Goal: Find specific page/section: Find specific page/section

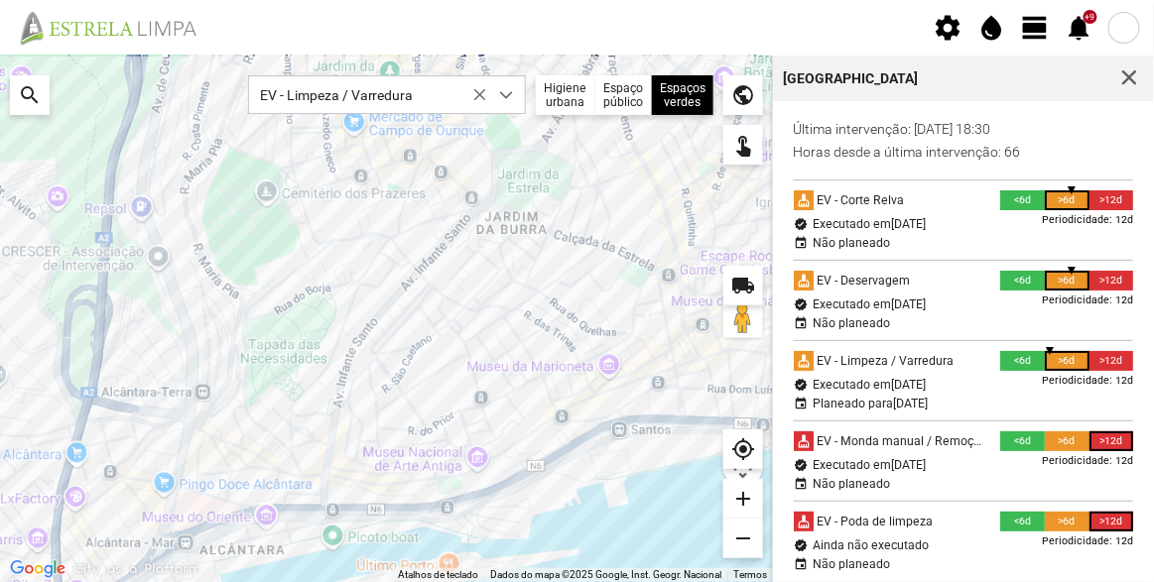
scroll to position [10, 83]
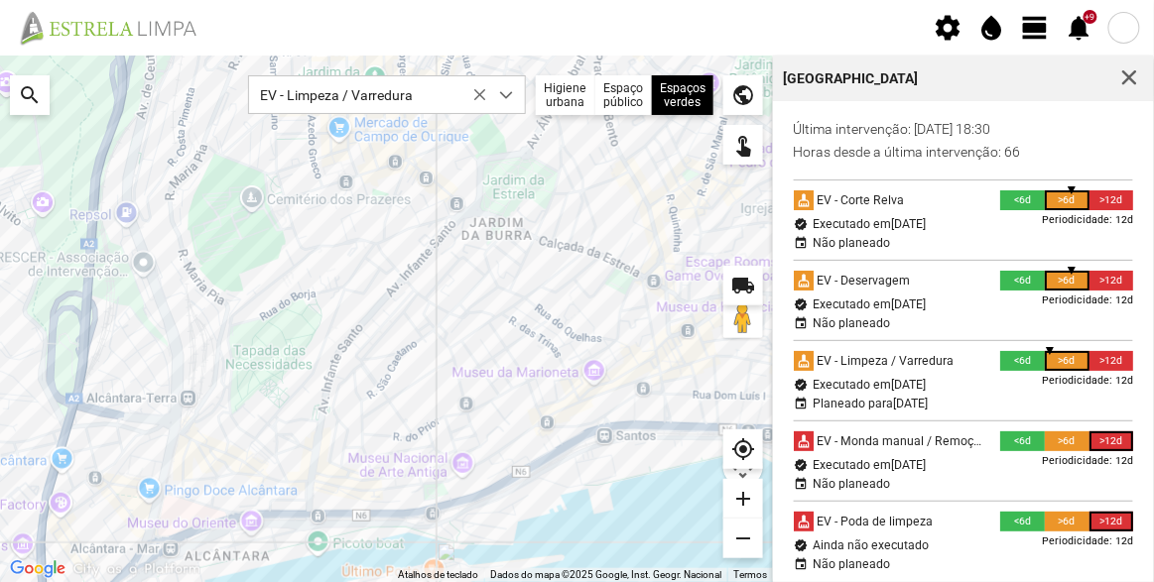
drag, startPoint x: 480, startPoint y: 327, endPoint x: 367, endPoint y: 336, distance: 113.4
click at [367, 336] on div at bounding box center [386, 319] width 773 height 527
click at [452, 85] on span "EV - Limpeza / Varredura" at bounding box center [368, 94] width 238 height 37
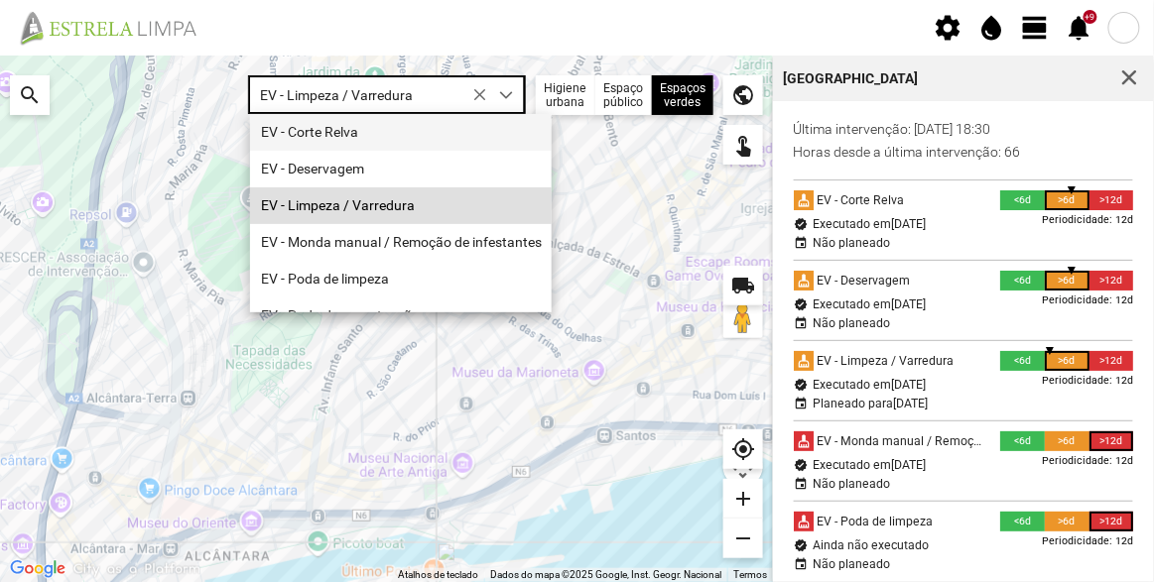
click at [419, 135] on li "EV - Corte Relva" at bounding box center [401, 132] width 302 height 37
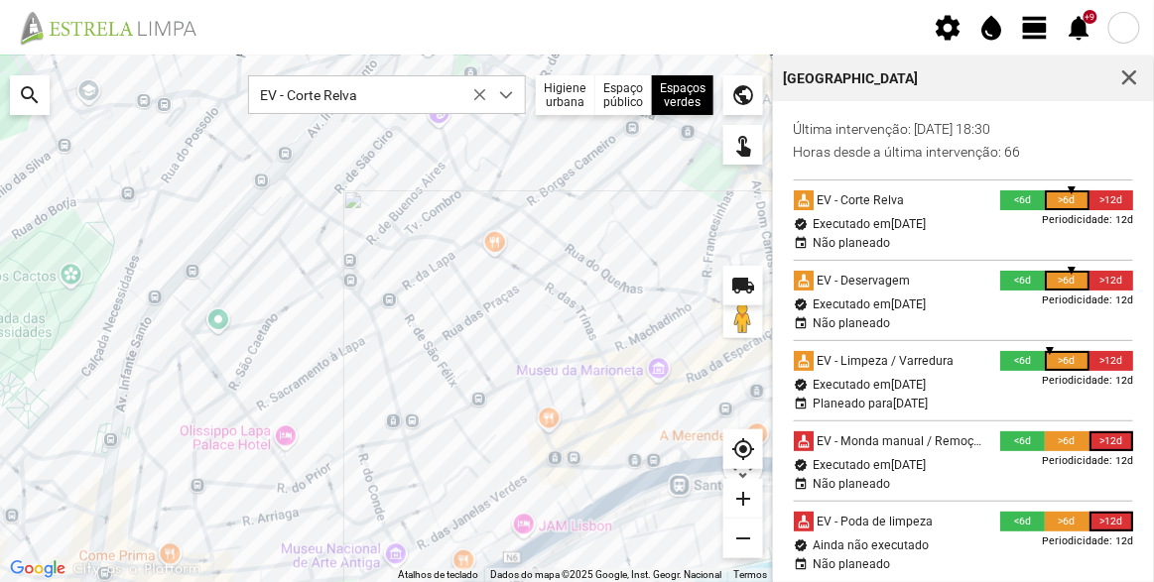
click at [465, 251] on div at bounding box center [386, 319] width 773 height 527
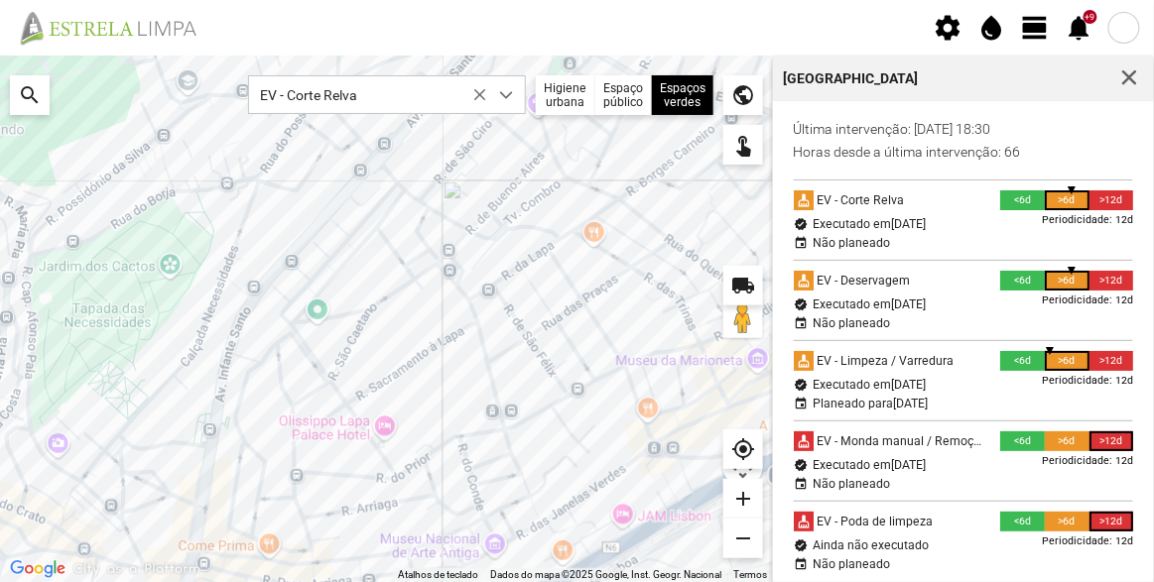
drag, startPoint x: 540, startPoint y: 205, endPoint x: 636, endPoint y: 202, distance: 96.3
click at [636, 202] on div at bounding box center [386, 319] width 773 height 527
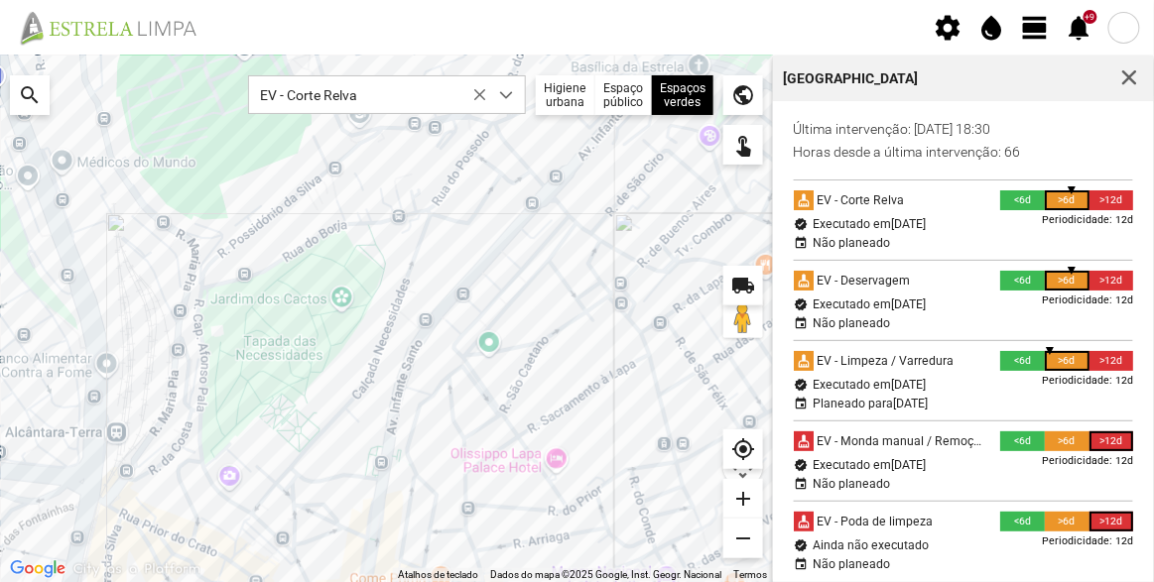
drag, startPoint x: 384, startPoint y: 296, endPoint x: 574, endPoint y: 327, distance: 193.1
click at [574, 327] on div at bounding box center [386, 319] width 773 height 527
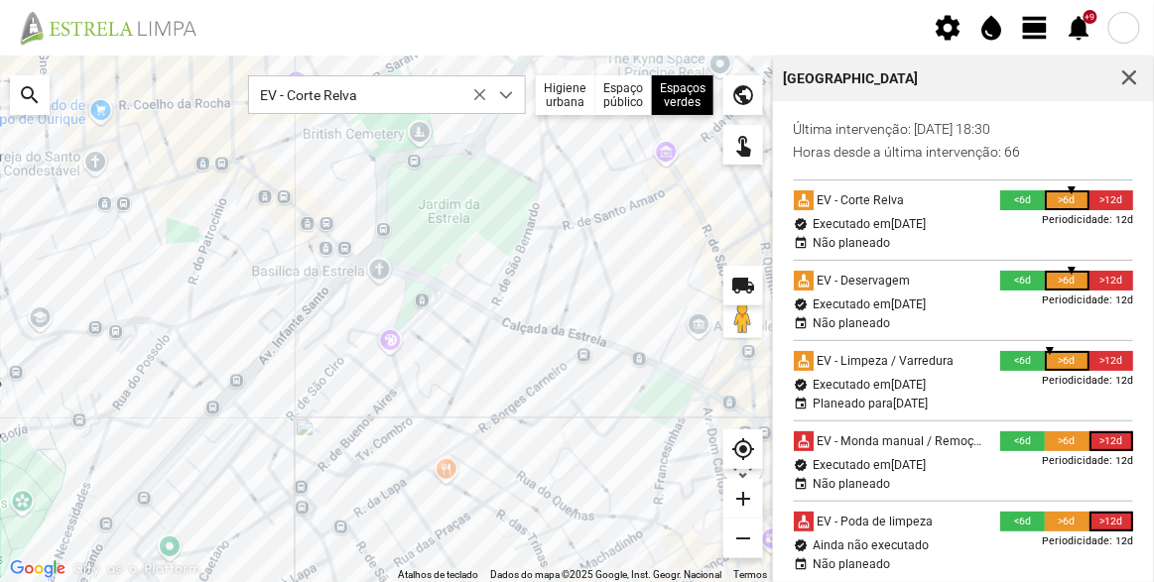
drag, startPoint x: 643, startPoint y: 214, endPoint x: 318, endPoint y: 421, distance: 384.4
click at [318, 421] on div at bounding box center [386, 319] width 773 height 527
click at [209, 454] on div at bounding box center [386, 319] width 773 height 527
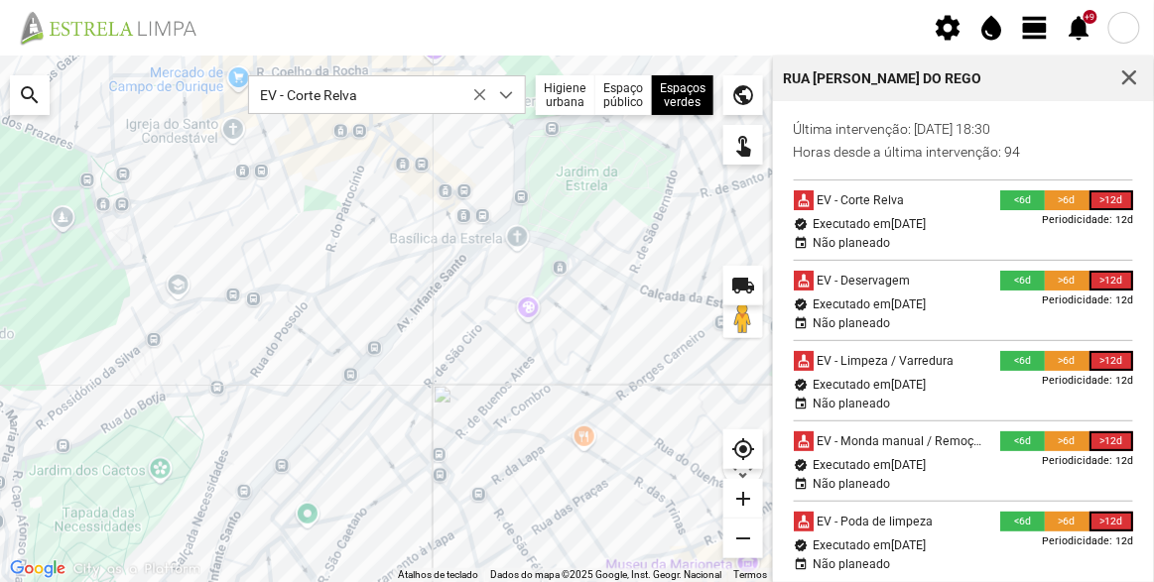
drag, startPoint x: 402, startPoint y: 431, endPoint x: 489, endPoint y: 399, distance: 92.9
click at [488, 400] on div at bounding box center [386, 319] width 773 height 527
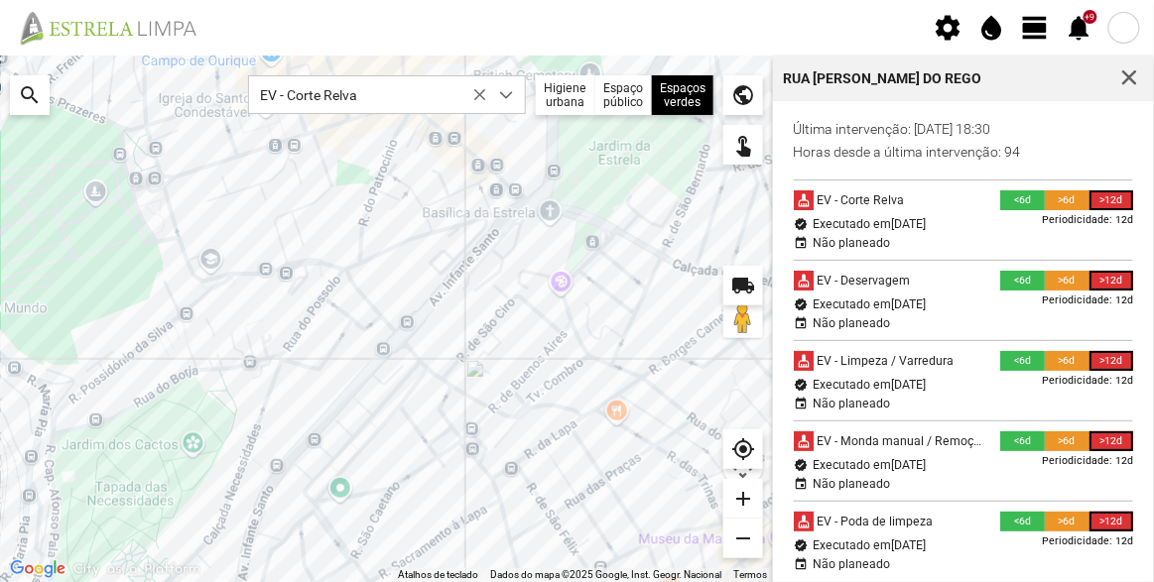
drag, startPoint x: 497, startPoint y: 432, endPoint x: 532, endPoint y: 404, distance: 45.1
click at [532, 404] on div at bounding box center [386, 319] width 773 height 527
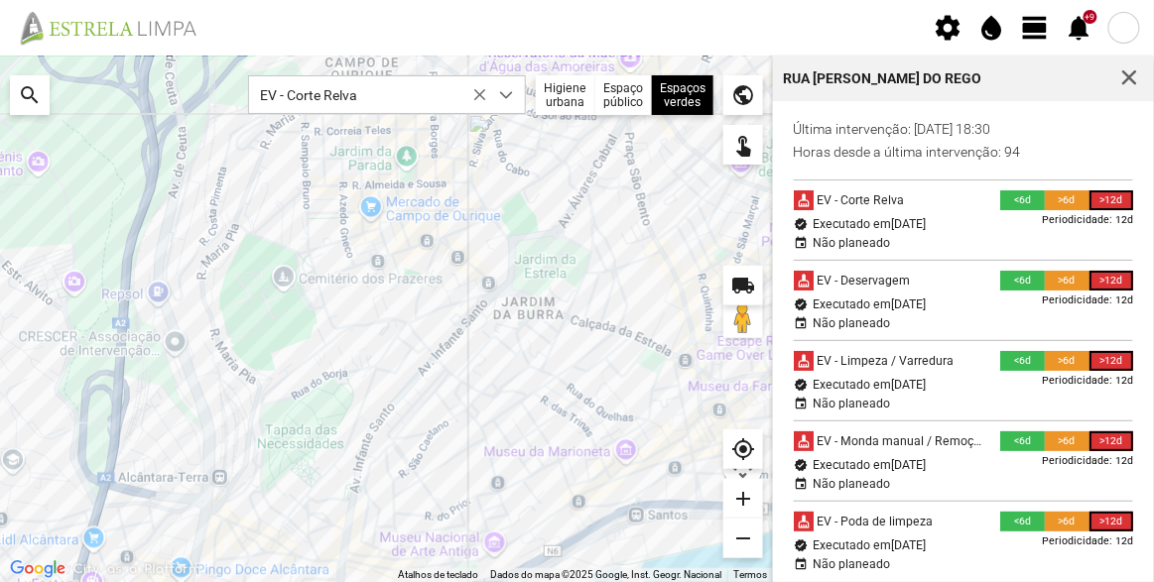
click at [523, 369] on div at bounding box center [386, 319] width 773 height 527
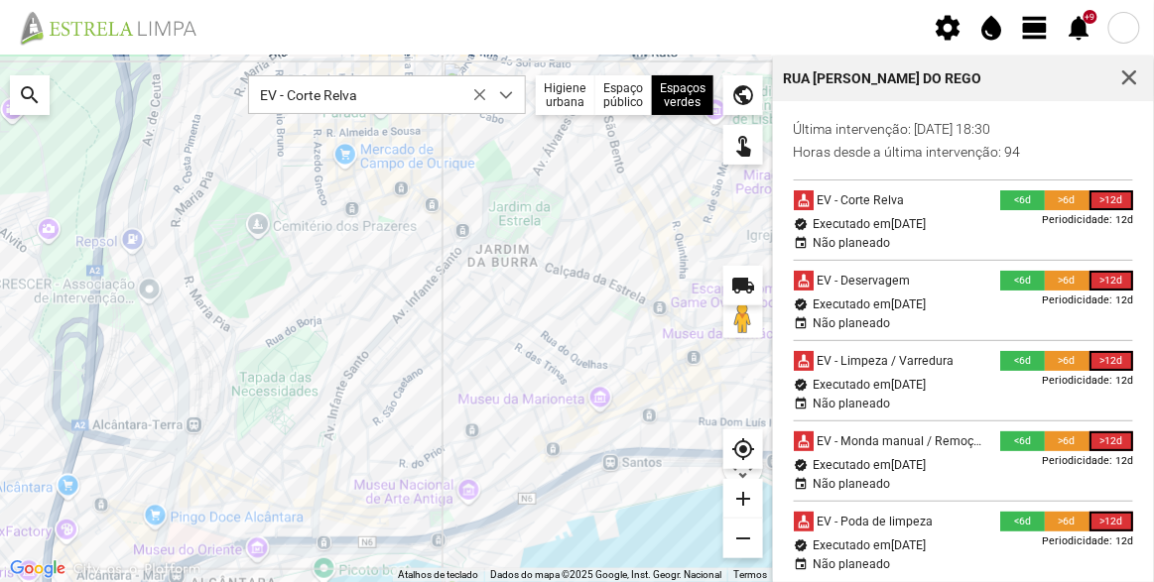
drag, startPoint x: 475, startPoint y: 335, endPoint x: 449, endPoint y: 283, distance: 58.6
click at [449, 283] on div at bounding box center [386, 319] width 773 height 527
click at [1132, 71] on span "button" at bounding box center [1129, 78] width 18 height 18
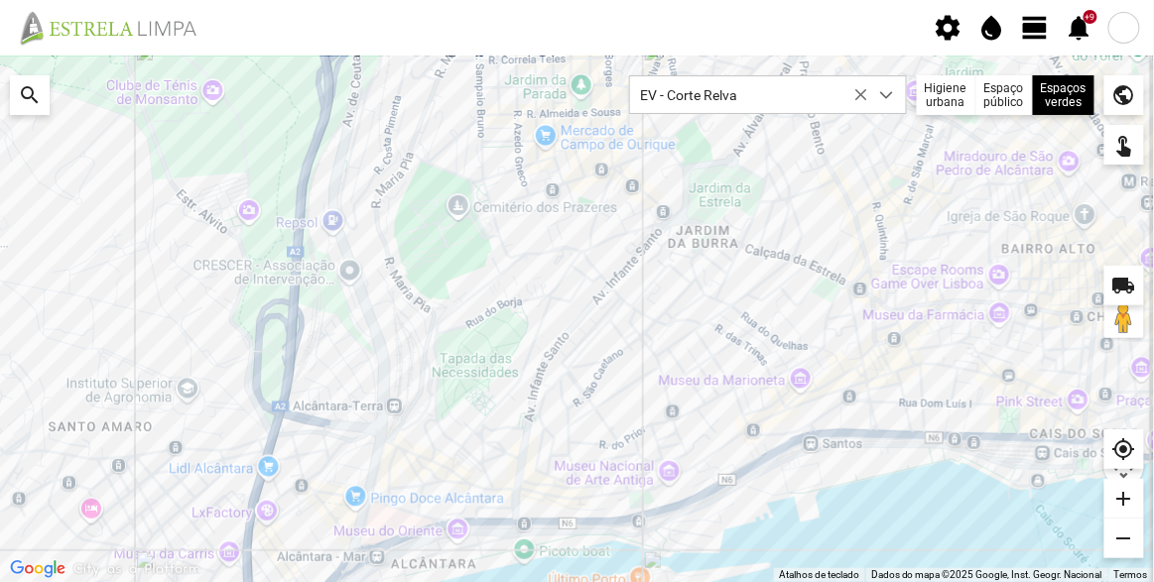
drag, startPoint x: 958, startPoint y: 304, endPoint x: 925, endPoint y: 283, distance: 39.6
click at [925, 283] on div at bounding box center [577, 319] width 1154 height 527
drag, startPoint x: 955, startPoint y: 425, endPoint x: 936, endPoint y: 423, distance: 19.0
click at [936, 423] on div at bounding box center [577, 319] width 1154 height 527
